Goal: Transaction & Acquisition: Subscribe to service/newsletter

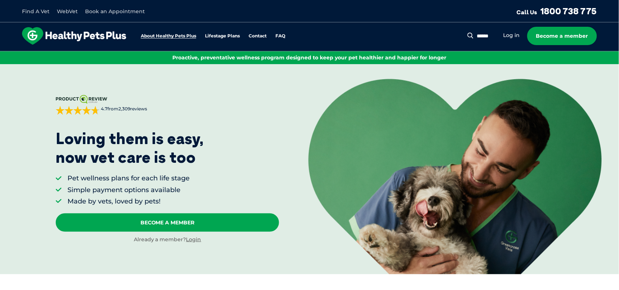
drag, startPoint x: 0, startPoint y: 0, endPoint x: 169, endPoint y: 34, distance: 172.2
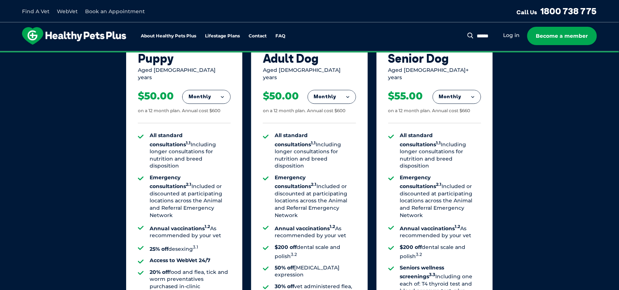
scroll to position [527, 0]
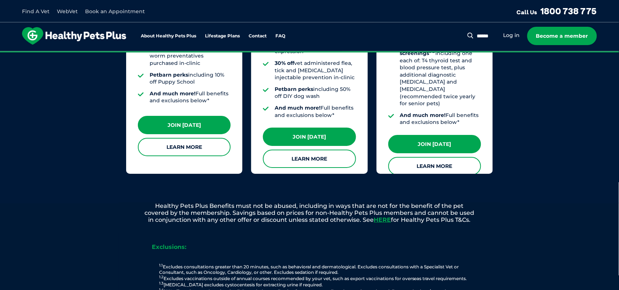
scroll to position [751, 0]
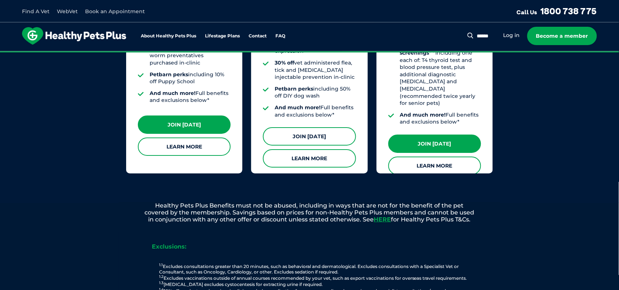
click at [323, 127] on link "Join [DATE]" at bounding box center [309, 136] width 93 height 18
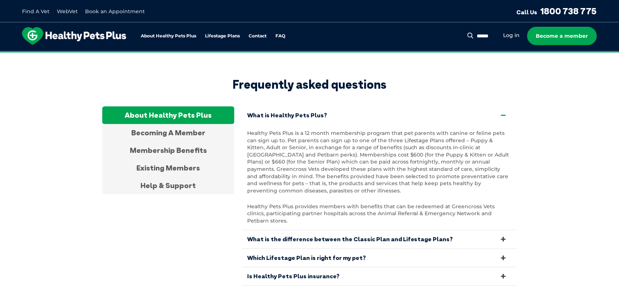
scroll to position [1369, 0]
click at [367, 230] on link "What is the difference between the Classic Plan and Lifestage Plans?" at bounding box center [379, 239] width 275 height 18
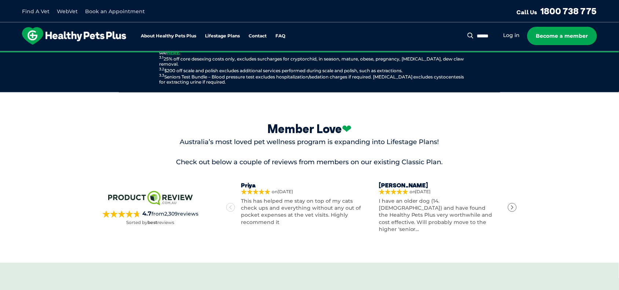
scroll to position [1027, 0]
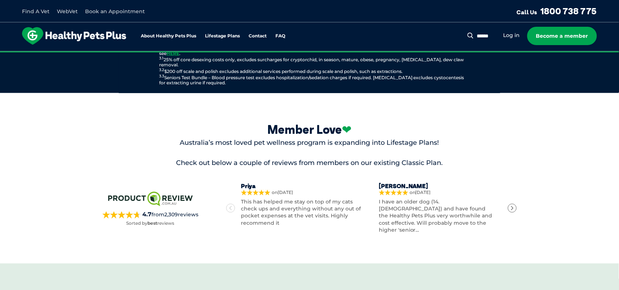
click at [510, 206] on icon "Next" at bounding box center [512, 208] width 5 height 5
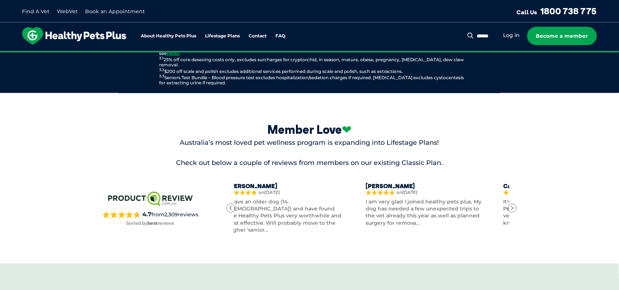
scroll to position [0, 273]
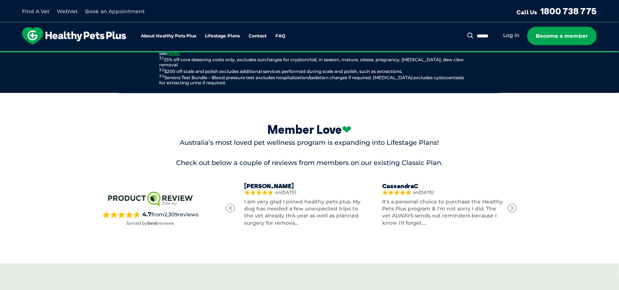
click at [509, 204] on div "Next" at bounding box center [512, 208] width 9 height 9
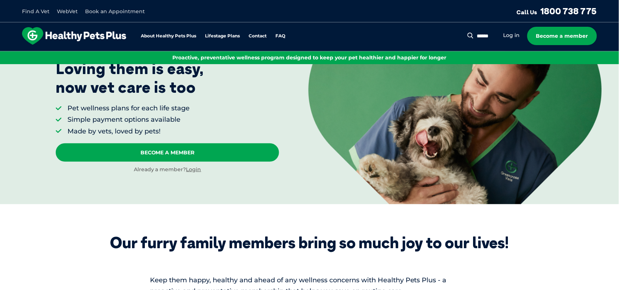
scroll to position [0, 0]
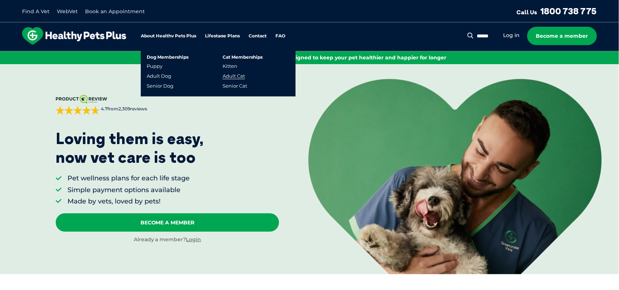
click at [233, 73] on link "Adult Cat" at bounding box center [234, 76] width 22 height 6
click at [230, 76] on link "Adult Cat" at bounding box center [234, 76] width 22 height 6
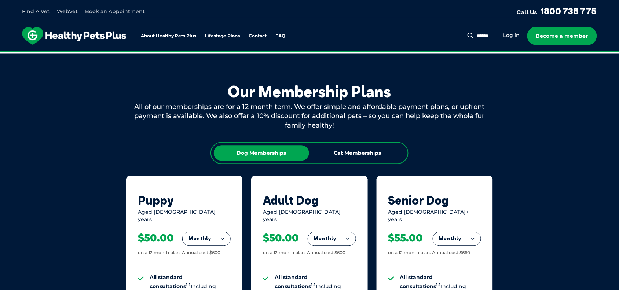
scroll to position [386, 0]
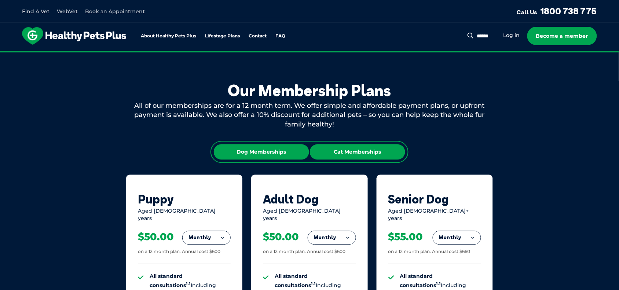
click at [371, 149] on div "Cat Memberships" at bounding box center [357, 152] width 95 height 15
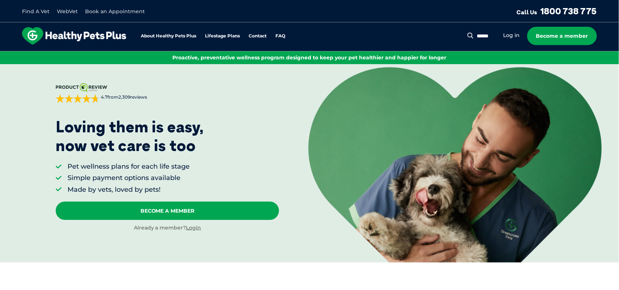
scroll to position [0, 0]
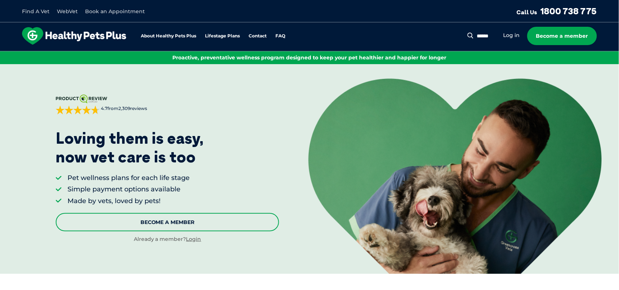
click at [167, 220] on link "Become A Member" at bounding box center [167, 222] width 223 height 18
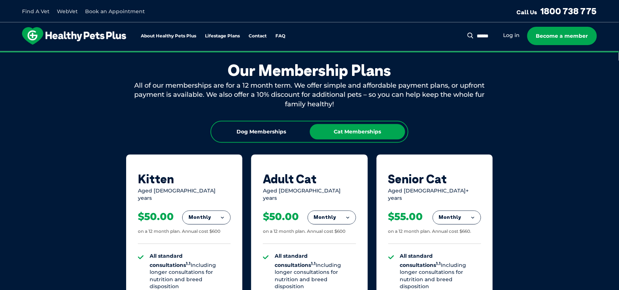
scroll to position [408, 0]
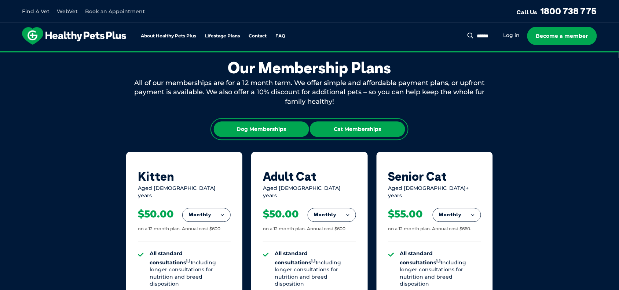
click at [274, 125] on div "Dog Memberships" at bounding box center [261, 129] width 95 height 15
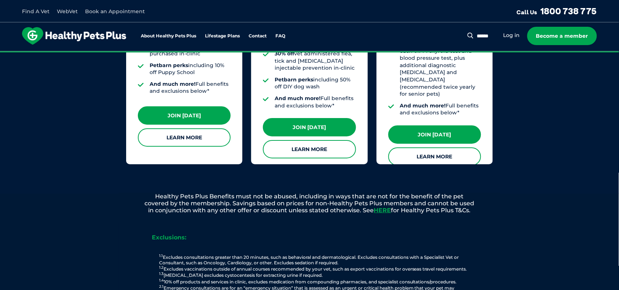
scroll to position [760, 0]
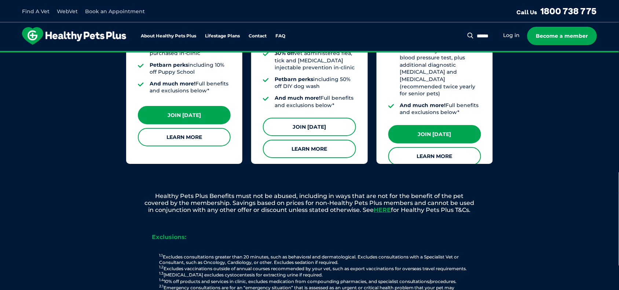
click at [307, 118] on link "Join [DATE]" at bounding box center [309, 127] width 93 height 18
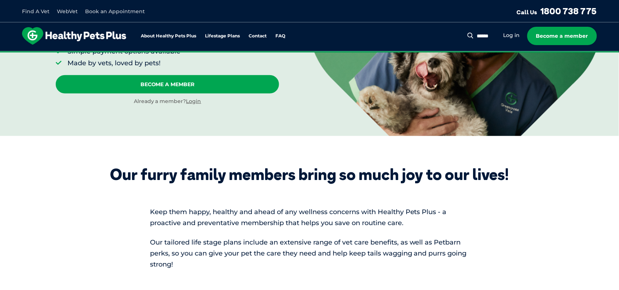
scroll to position [131, 0]
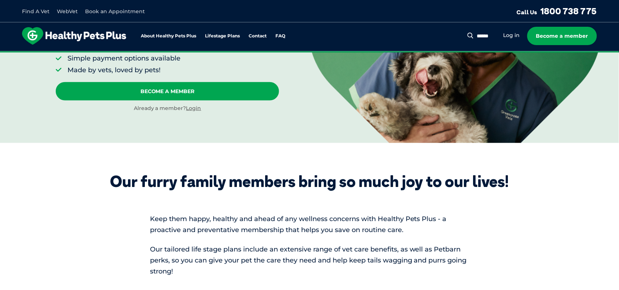
click at [225, 29] on div "About Healthy Pets Plus Lifestage Plans Dog Memberships Puppy Adult Dog Senior …" at bounding box center [159, 36] width 274 height 18
click at [225, 30] on div "About Healthy Pets Plus Lifestage Plans Dog Memberships Puppy Adult Dog Senior …" at bounding box center [159, 36] width 274 height 18
click at [181, 35] on link "About Healthy Pets Plus" at bounding box center [168, 36] width 55 height 5
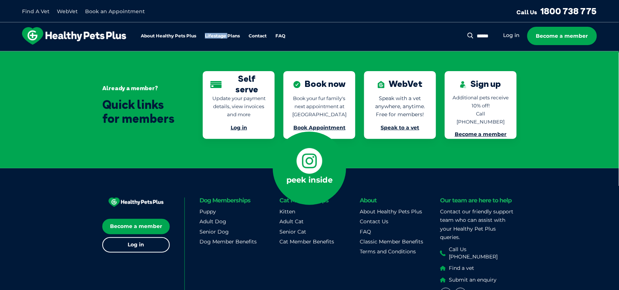
scroll to position [1703, 0]
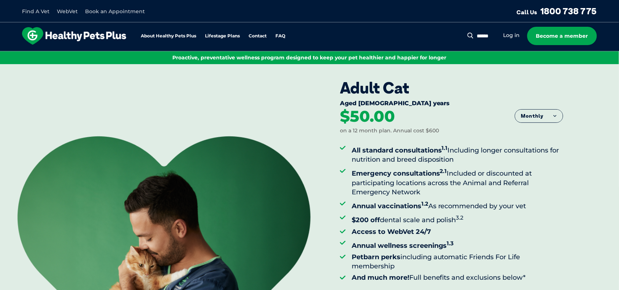
click at [534, 116] on button "Monthly" at bounding box center [540, 116] width 48 height 13
click at [534, 173] on li "Yearly" at bounding box center [540, 173] width 48 height 18
click at [535, 117] on button "Yearly" at bounding box center [540, 116] width 48 height 13
click at [521, 133] on li "Fortnightly" at bounding box center [540, 132] width 48 height 18
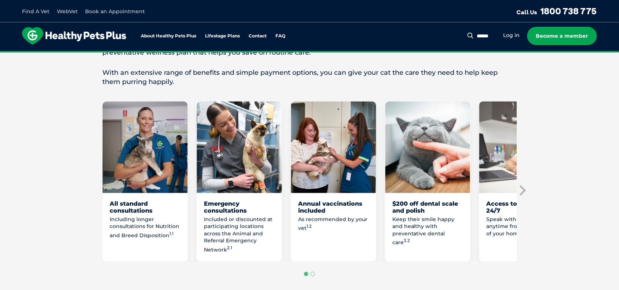
scroll to position [360, 0]
click at [522, 190] on icon "Next slide" at bounding box center [523, 190] width 6 height 10
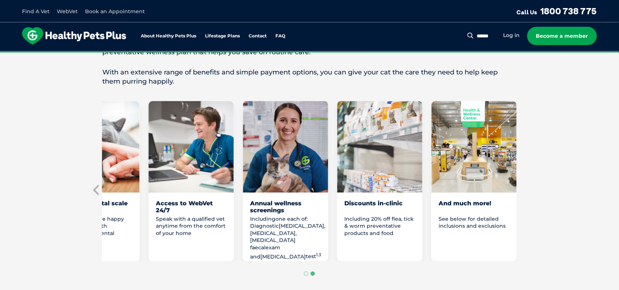
click at [521, 187] on section "Love them from their purr to their paws with Healthy Pets Plus Adult Our feline…" at bounding box center [309, 157] width 619 height 364
click at [93, 189] on icon "Previous slide" at bounding box center [96, 190] width 11 height 11
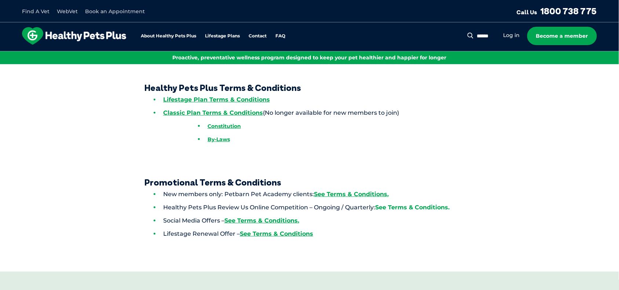
click at [393, 206] on link "See Terms & Conditions." at bounding box center [412, 207] width 75 height 7
